Goal: Feedback & Contribution: Contribute content

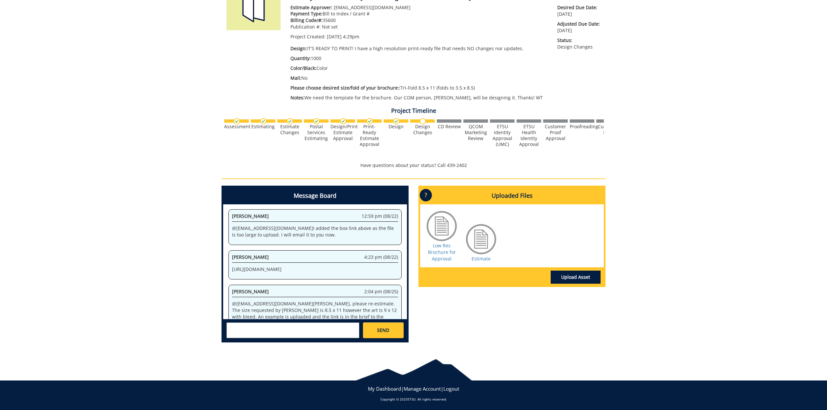
scroll to position [108, 0]
click at [263, 325] on textarea at bounding box center [292, 331] width 133 height 16
click at [243, 333] on textarea "@fair@mail.etsu.edu I have made the requested changes from Jenette" at bounding box center [292, 331] width 133 height 16
type textarea "@fair@mail.etsu.edu I have made the requested changes from Jeanette"
click at [395, 325] on link "SEND" at bounding box center [383, 331] width 41 height 16
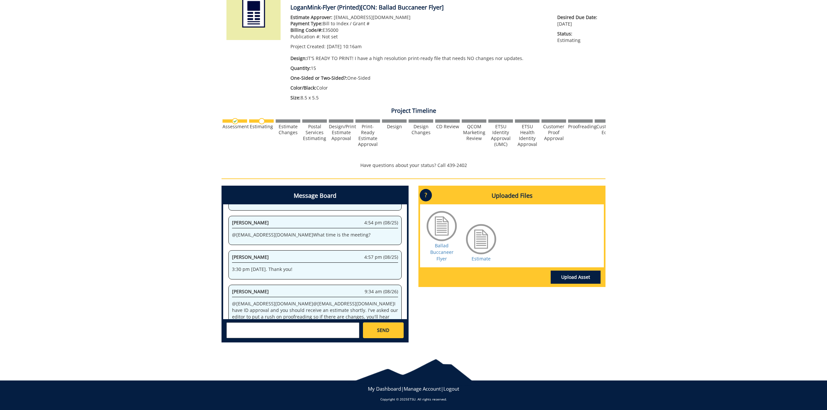
scroll to position [98, 0]
click at [292, 327] on textarea at bounding box center [292, 331] width 133 height 16
type textarea "@fair@mail.etsu.edu Thank you, I appreciate your help!"
click at [375, 323] on link "SEND" at bounding box center [383, 331] width 41 height 16
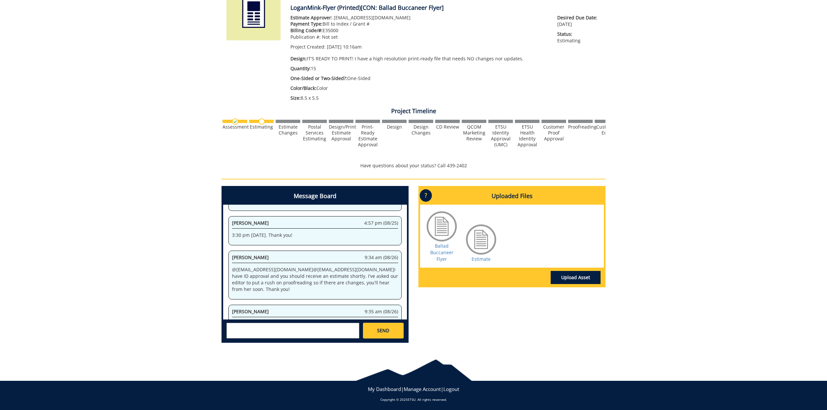
scroll to position [751, 0]
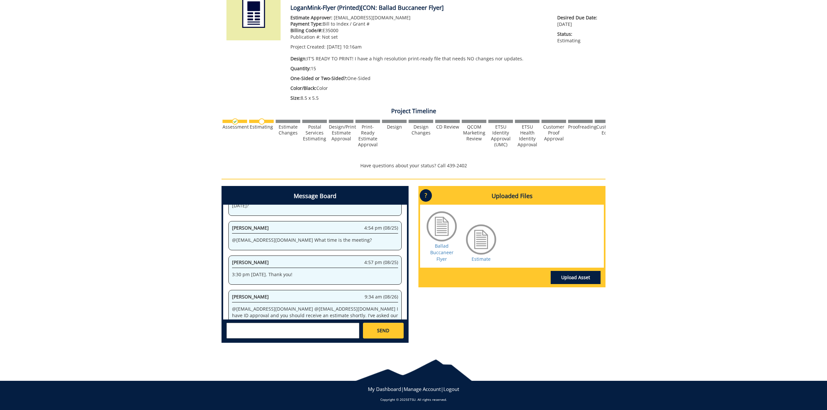
click at [660, 69] on div "260326-A LoganMink-Flyer (Printed) [CON: Ballad Buccaneer Flyer] Estimate Appro…" at bounding box center [413, 159] width 827 height 378
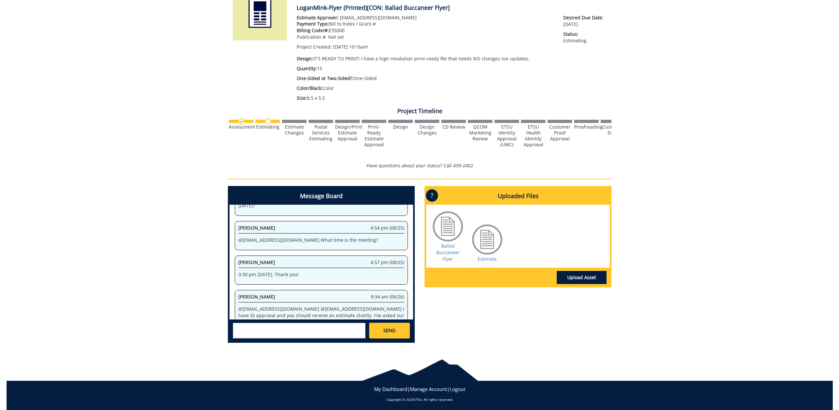
scroll to position [1325, 0]
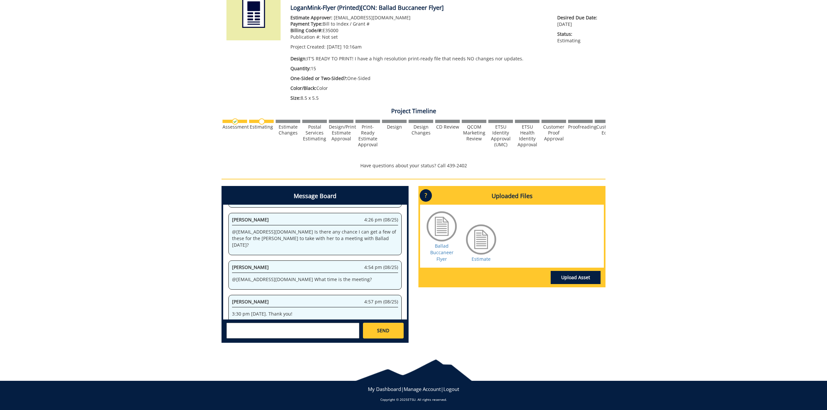
click at [625, 80] on div "260326-A LoganMink-Flyer (Printed) [CON: Ballad Buccaneer Flyer] Estimate Appro…" at bounding box center [413, 159] width 827 height 378
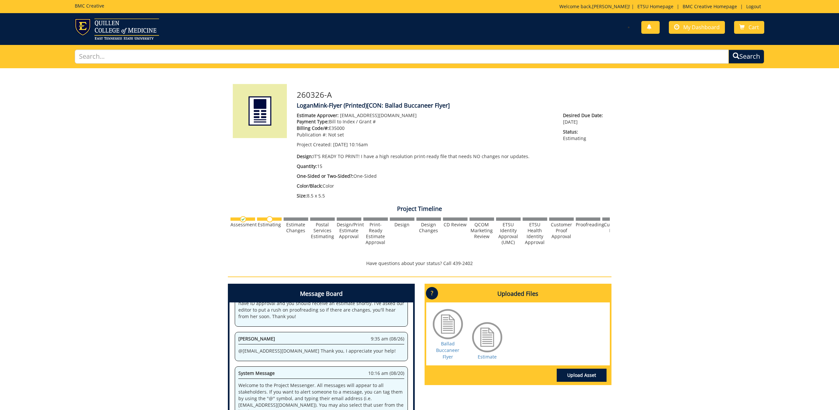
scroll to position [0, 0]
click at [689, 28] on span "My Dashboard" at bounding box center [702, 27] width 36 height 7
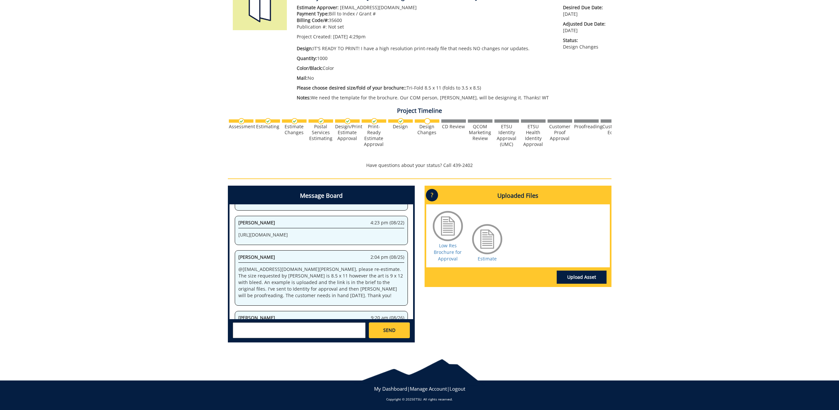
scroll to position [108, 0]
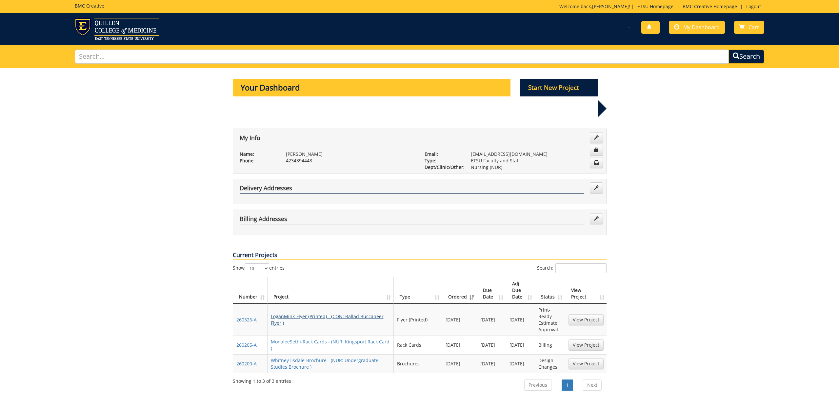
click at [306, 313] on link "LoganMink-Flyer (Printed) - (CON: Ballad Buccaneer Flyer )" at bounding box center [327, 319] width 113 height 13
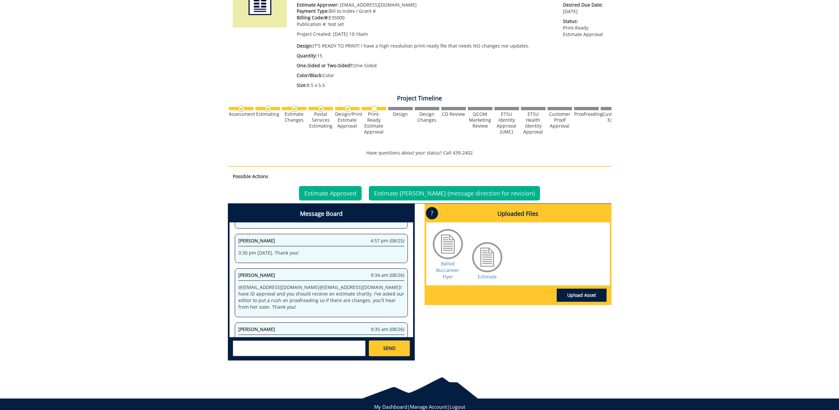
scroll to position [112, 0]
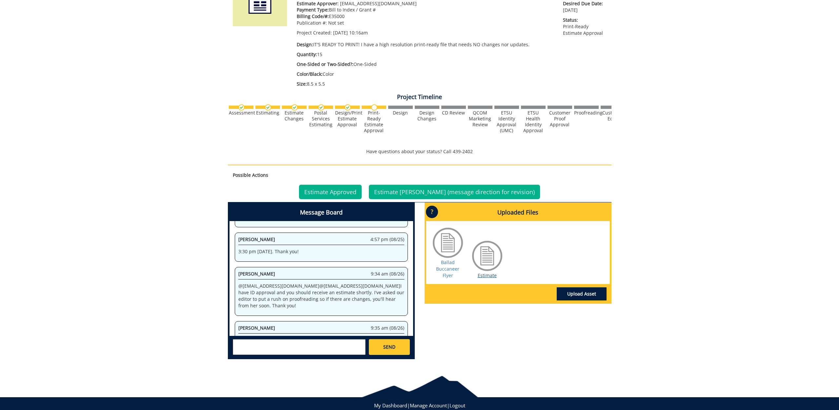
click at [491, 274] on link "Estimate" at bounding box center [487, 275] width 19 height 6
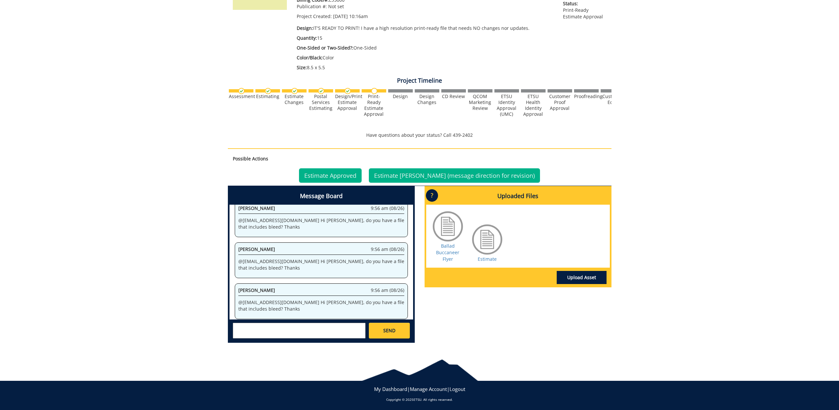
scroll to position [958, 0]
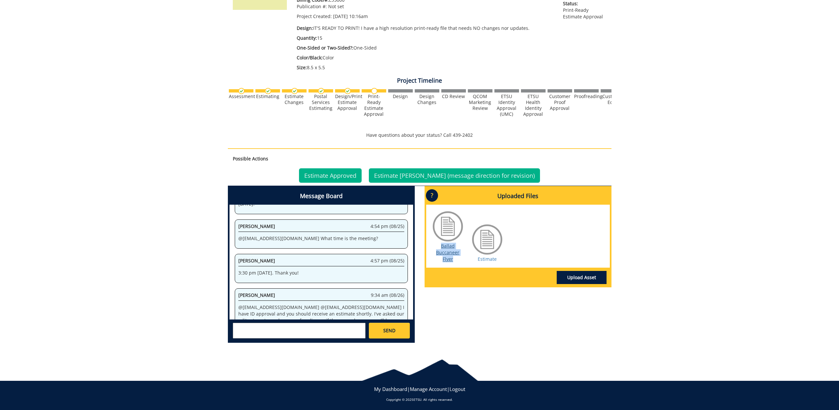
click at [447, 244] on link "Ballad Buccaneer Flyer" at bounding box center [447, 252] width 23 height 19
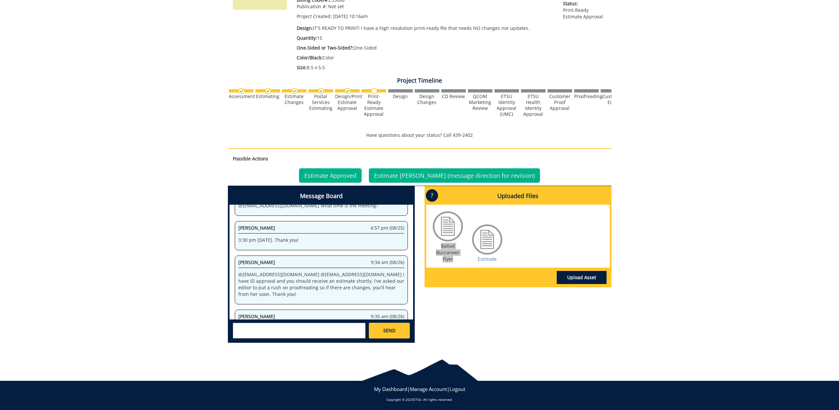
scroll to position [5458, 0]
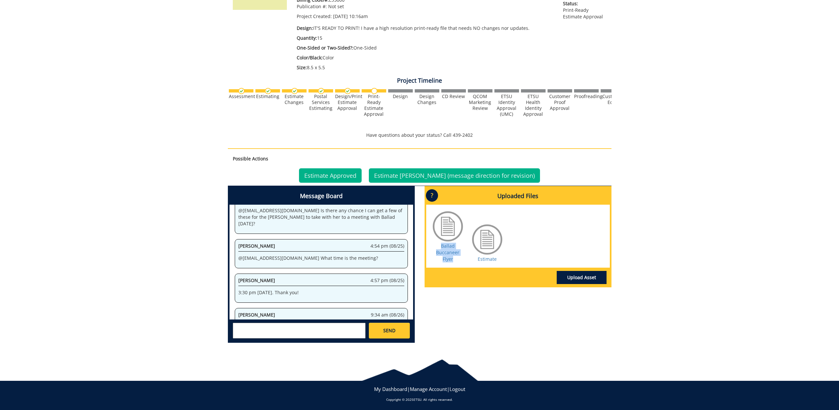
click at [571, 277] on link "Upload Asset" at bounding box center [582, 277] width 50 height 13
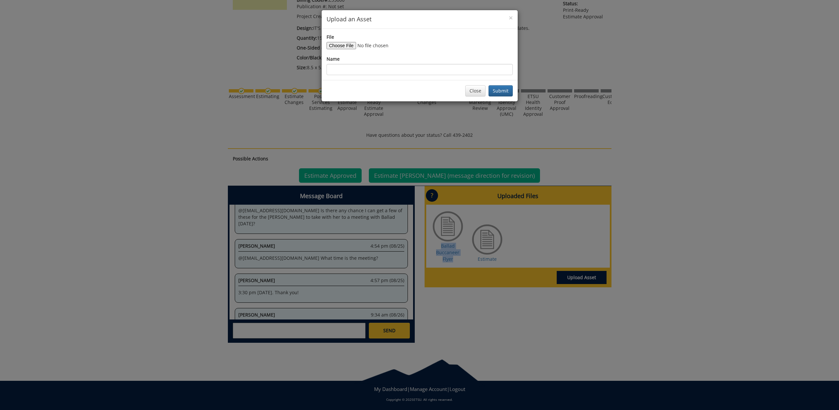
scroll to position [6101, 0]
click at [342, 45] on input "File" at bounding box center [371, 45] width 89 height 7
type input "C:\fakepath\Ballad Buccaner flyer w:bleed.pdf"
click at [502, 88] on button "Submit" at bounding box center [501, 90] width 24 height 11
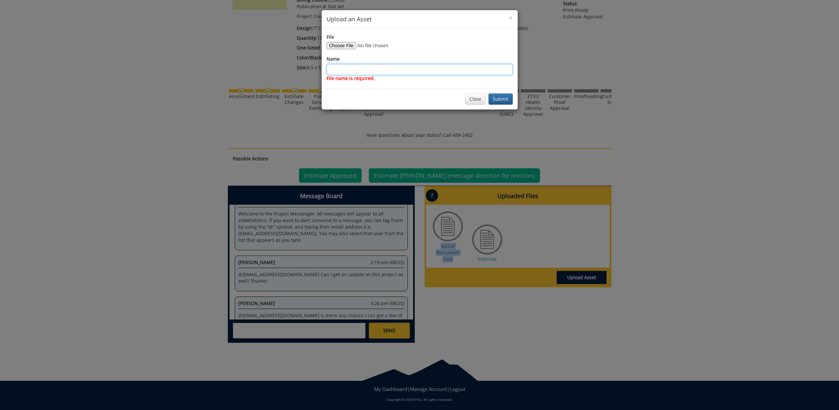
click at [371, 68] on input "Name" at bounding box center [420, 69] width 186 height 11
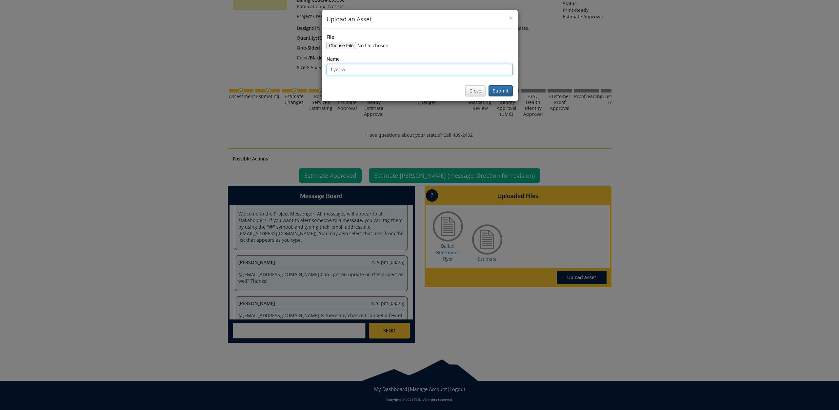
scroll to position [7387, 0]
click at [330, 69] on input "flyer with bleeds" at bounding box center [420, 69] width 186 height 11
type input "Flyer with bleeds"
click at [497, 90] on button "Submit" at bounding box center [501, 90] width 24 height 11
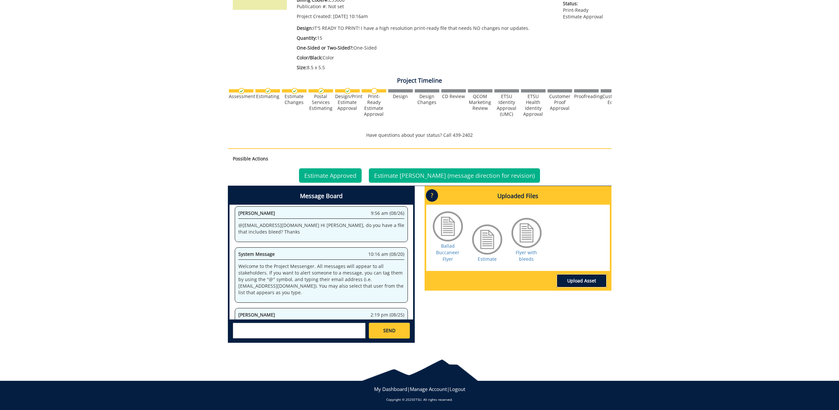
scroll to position [8030, 0]
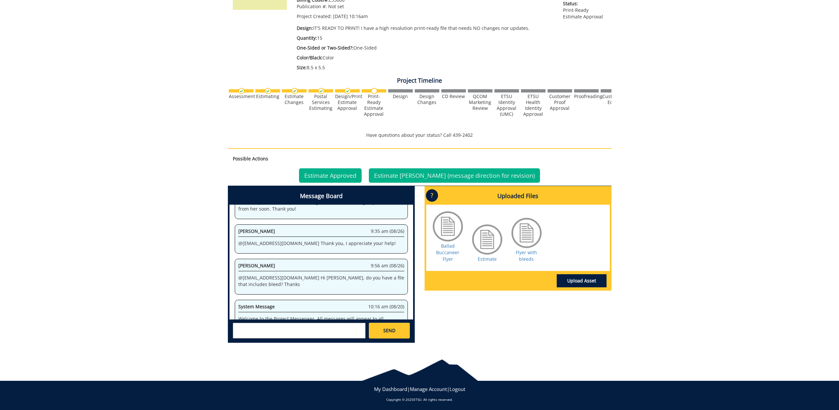
click at [323, 318] on div "System 10:16 am (08/20) Welcome to the Project Messenger. All messages will app…" at bounding box center [322, 262] width 184 height 115
click at [317, 326] on textarea at bounding box center [299, 331] width 133 height 16
click at [282, 334] on small "[EMAIL_ADDRESS][DOMAIN_NAME]" at bounding box center [312, 336] width 65 height 5
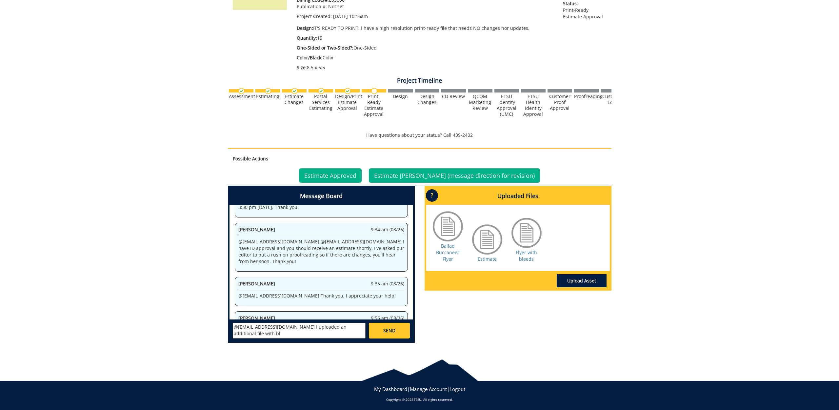
scroll to position [9315, 0]
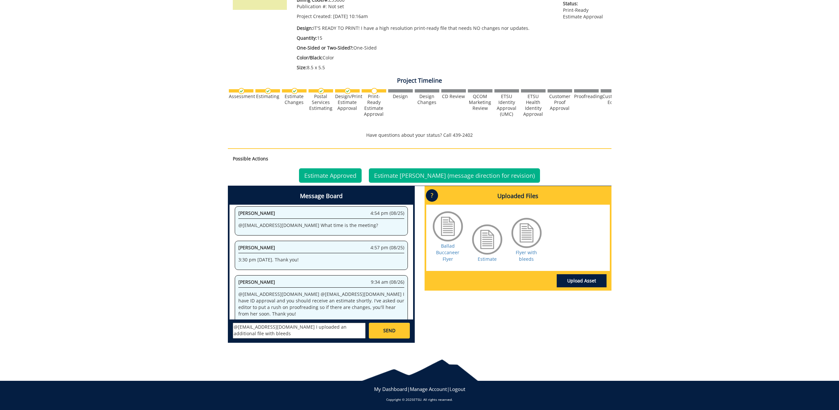
type textarea "@[EMAIL_ADDRESS][DOMAIN_NAME] I uploaded an additional file with bleeds"
click at [397, 328] on link "SEND" at bounding box center [389, 331] width 41 height 16
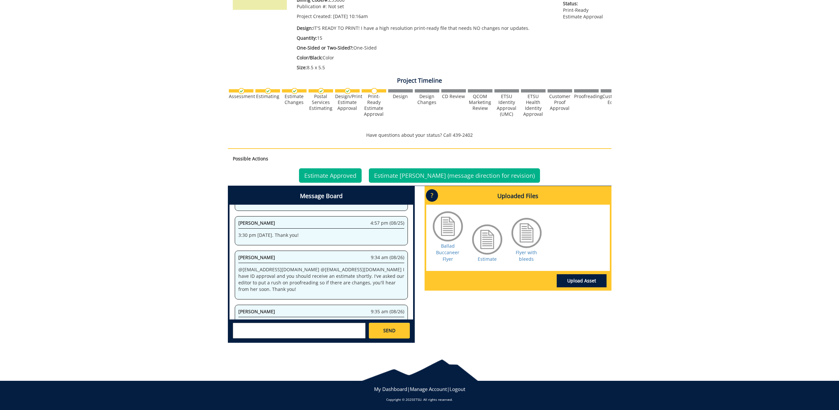
scroll to position [11095, 0]
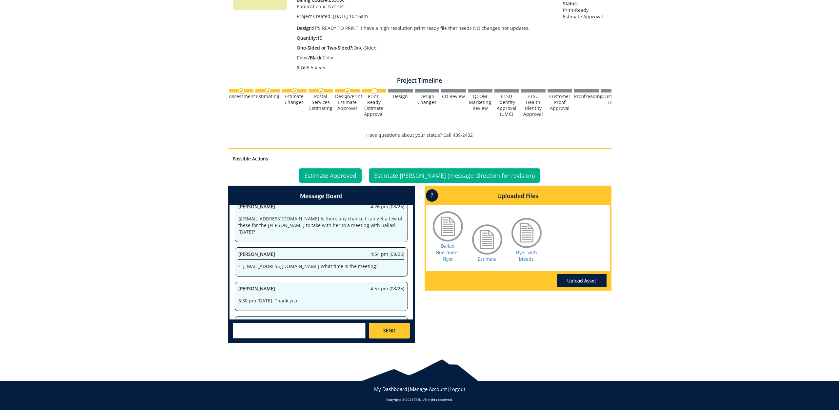
click at [334, 172] on link "Estimate Approved" at bounding box center [330, 175] width 63 height 14
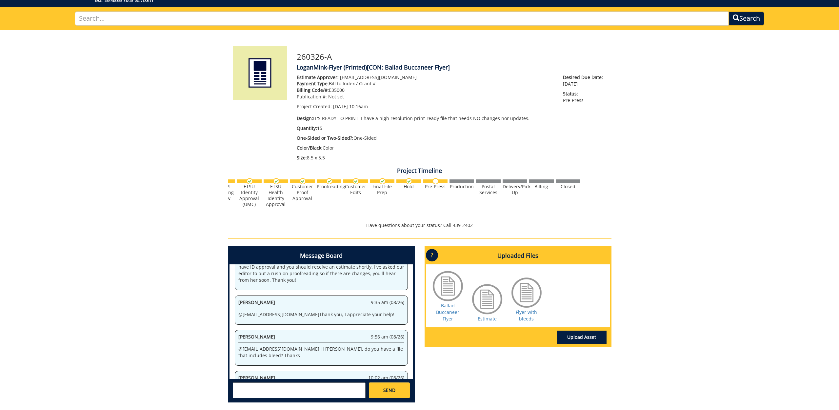
scroll to position [38, 0]
click at [446, 311] on link "Ballad Buccaneer Flyer" at bounding box center [447, 311] width 23 height 19
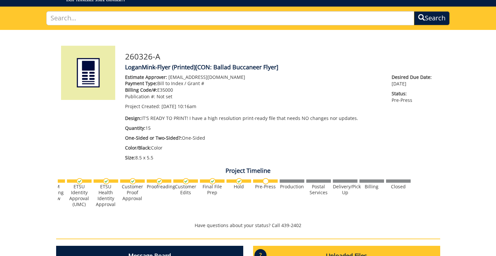
scroll to position [12212, 0]
